Goal: Information Seeking & Learning: Learn about a topic

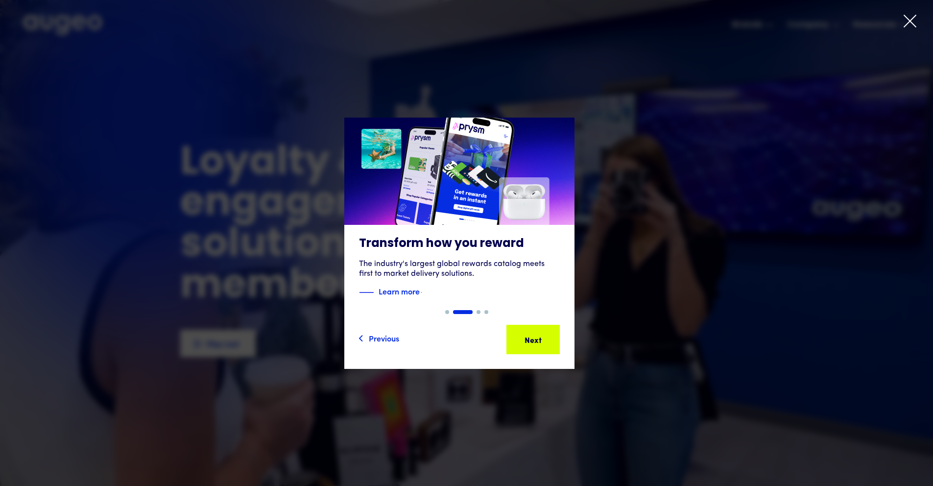
click at [906, 27] on icon at bounding box center [910, 21] width 15 height 15
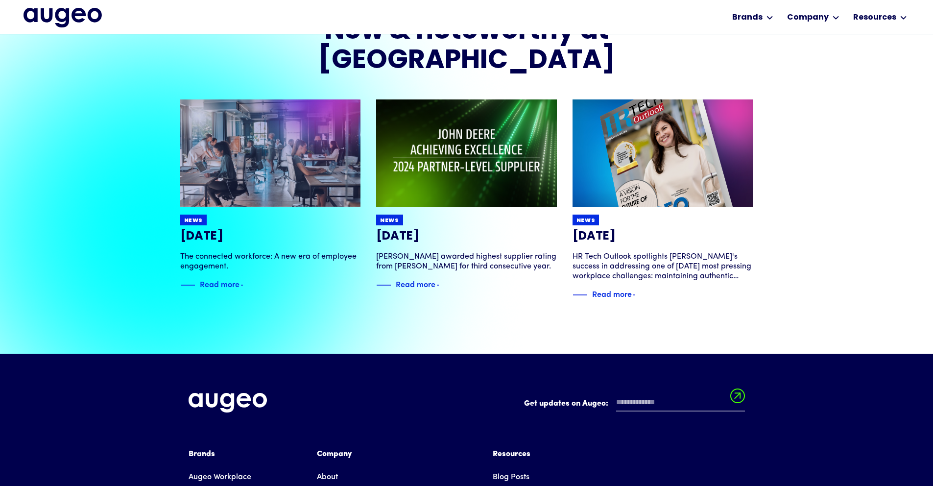
scroll to position [2055, 0]
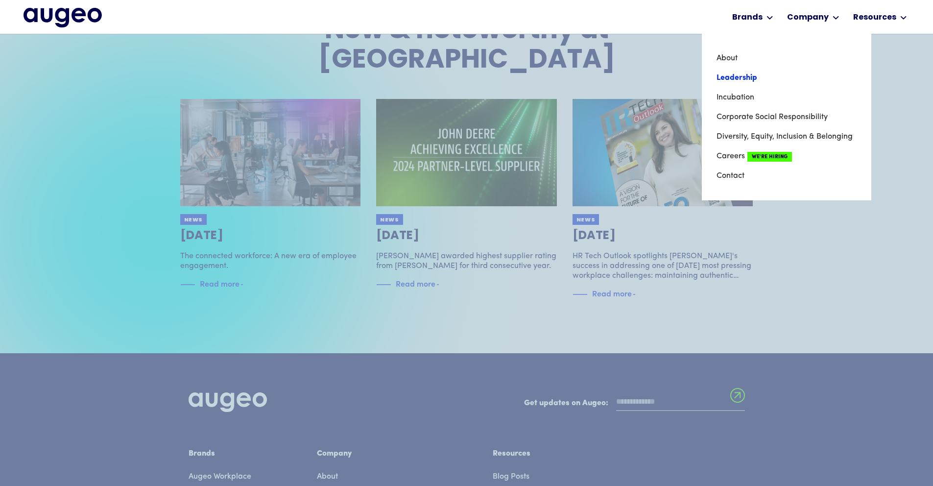
click at [755, 78] on link "Leadership" at bounding box center [786, 78] width 140 height 20
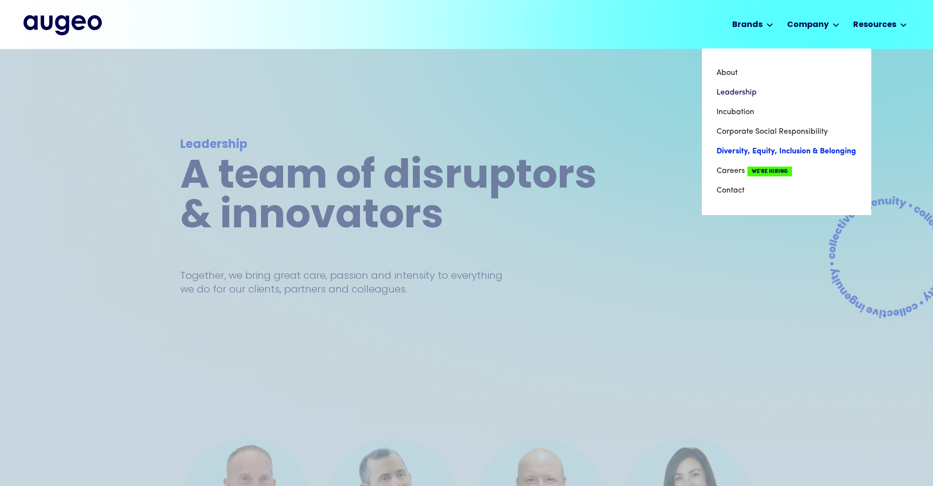
click at [804, 150] on link "Diversity, Equity, Inclusion & Belonging" at bounding box center [786, 152] width 140 height 20
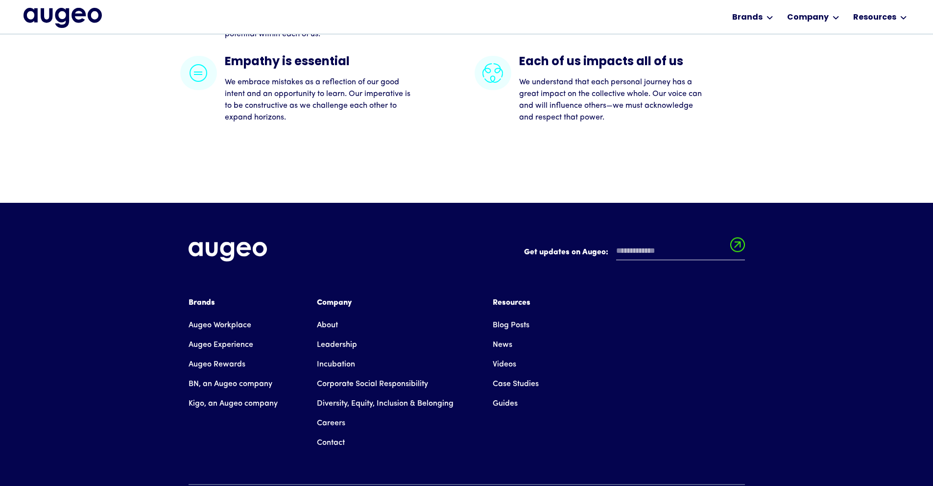
click at [607, 140] on div "Guided by values, sustained by passion Every person is valued We commit to work…" at bounding box center [466, 16] width 573 height 372
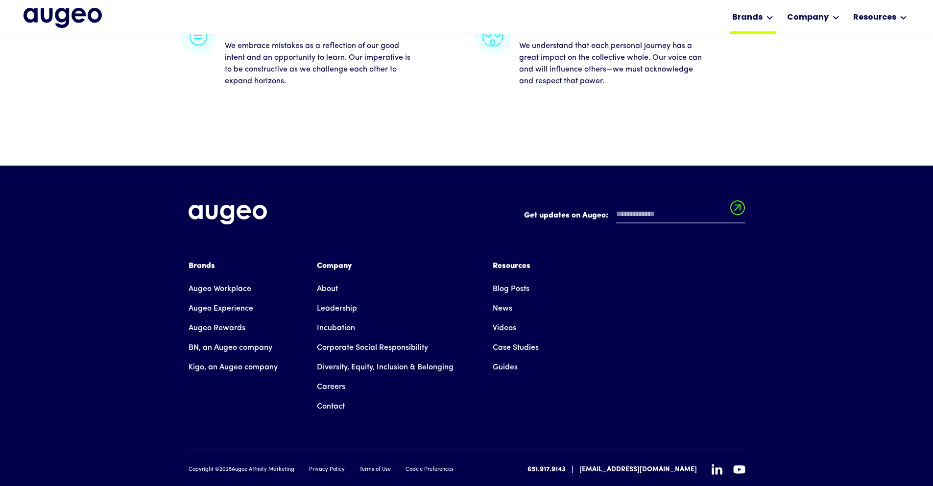
scroll to position [2450, 0]
